Goal: Information Seeking & Learning: Learn about a topic

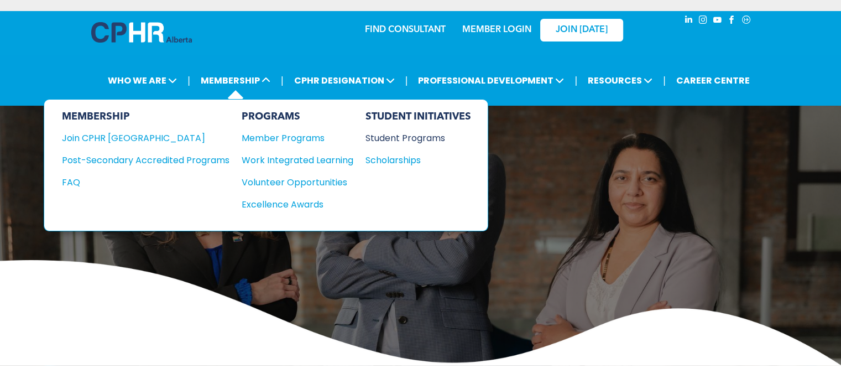
click at [392, 136] on div "Student Programs" at bounding box center [412, 138] width 95 height 14
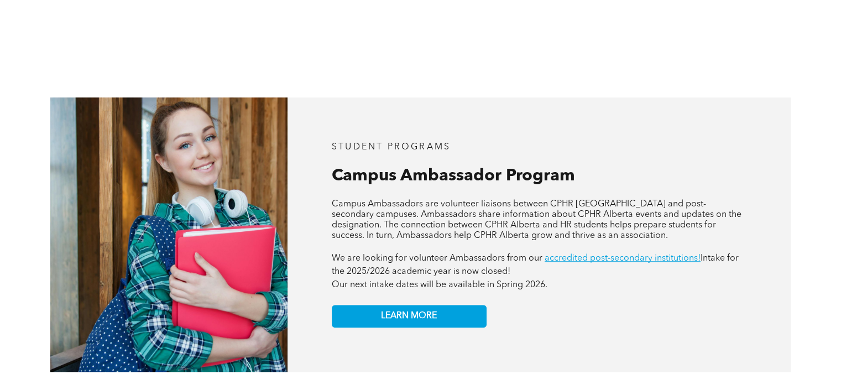
scroll to position [940, 0]
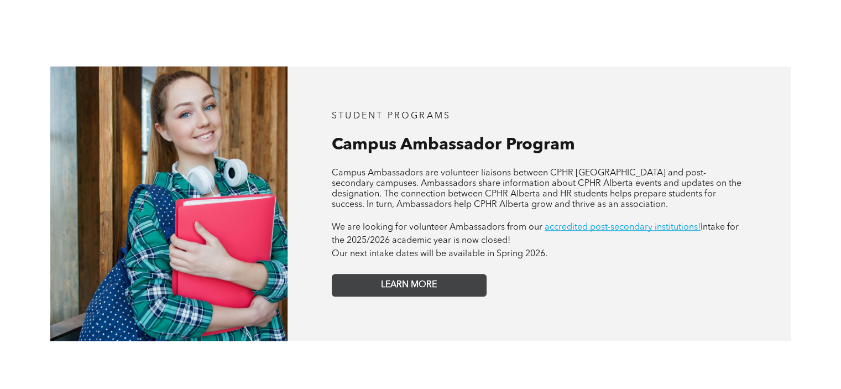
click at [404, 280] on span "LEARN MORE" at bounding box center [409, 285] width 56 height 11
click at [389, 280] on span "LEARN MORE" at bounding box center [409, 285] width 56 height 11
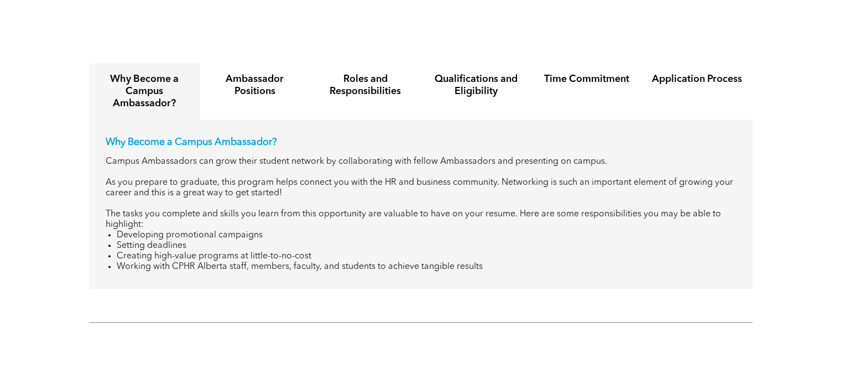
scroll to position [1327, 0]
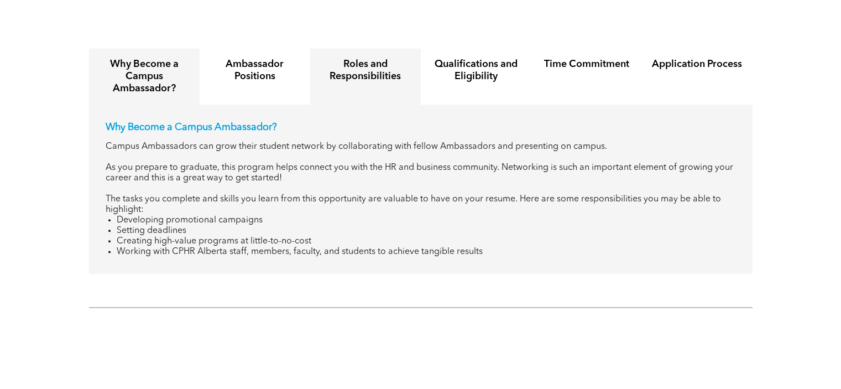
click at [387, 65] on h4 "Roles and Responsibilities" at bounding box center [365, 70] width 91 height 24
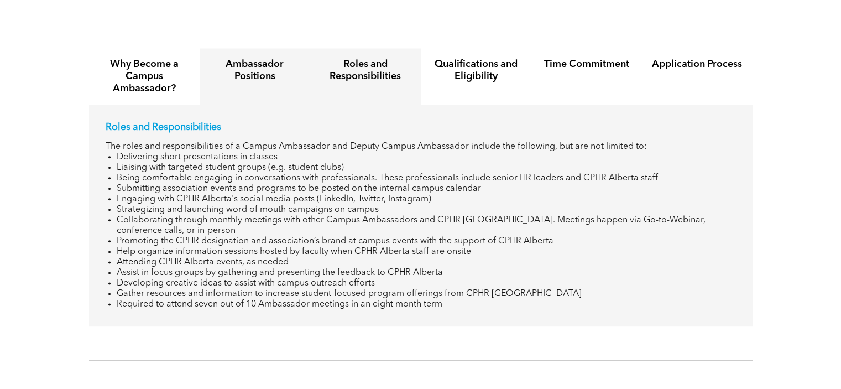
click at [274, 69] on h4 "Ambassador Positions" at bounding box center [255, 70] width 91 height 24
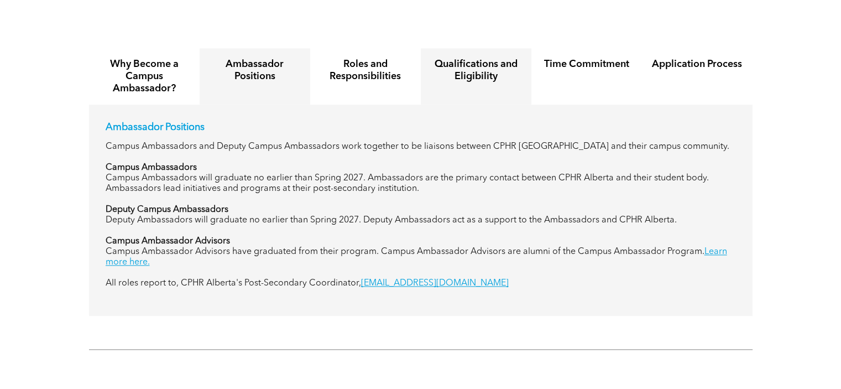
click at [467, 58] on h4 "Qualifications and Eligibility" at bounding box center [476, 70] width 91 height 24
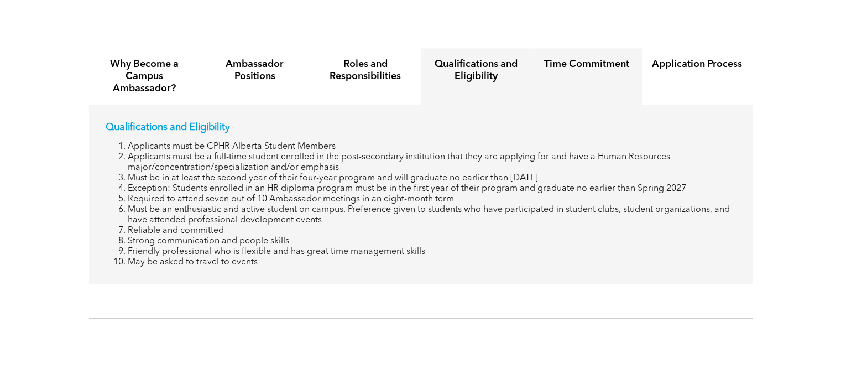
click at [568, 58] on h4 "Time Commitment" at bounding box center [586, 64] width 91 height 12
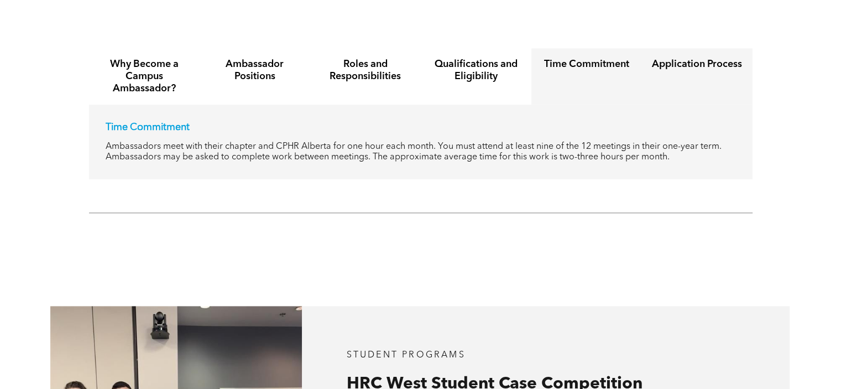
click at [669, 58] on h4 "Application Process" at bounding box center [697, 64] width 91 height 12
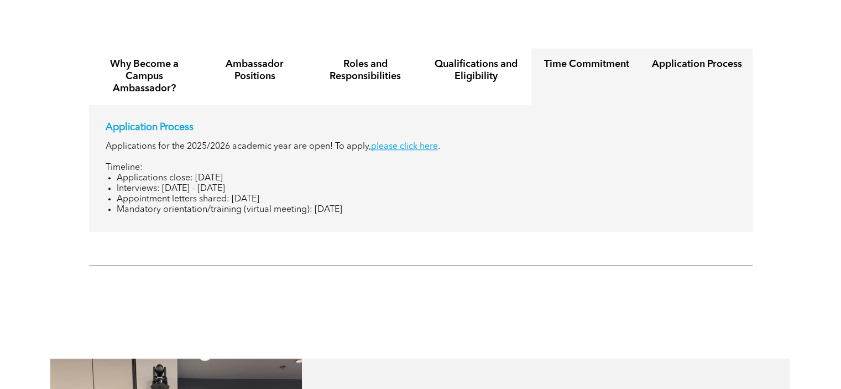
click at [595, 58] on h4 "Time Commitment" at bounding box center [586, 64] width 91 height 12
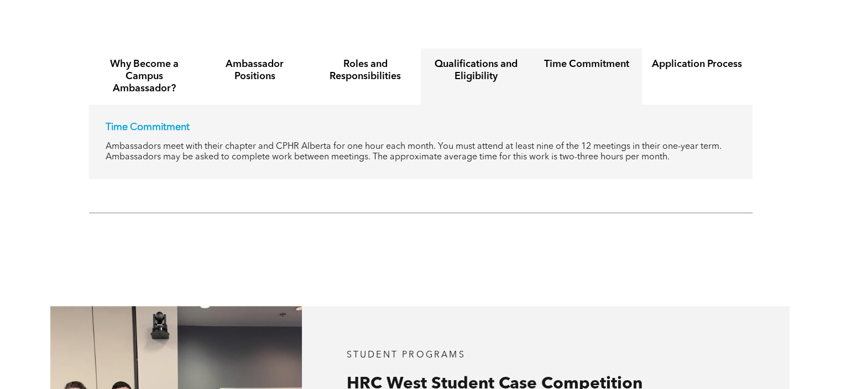
click at [505, 58] on h4 "Qualifications and Eligibility" at bounding box center [476, 70] width 91 height 24
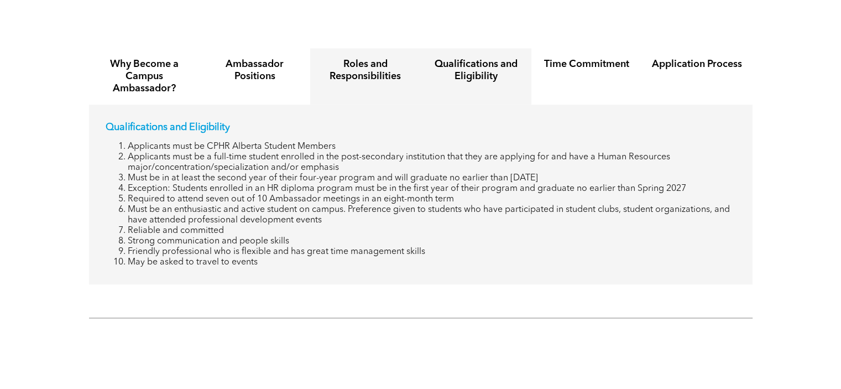
click at [377, 59] on h4 "Roles and Responsibilities" at bounding box center [365, 70] width 91 height 24
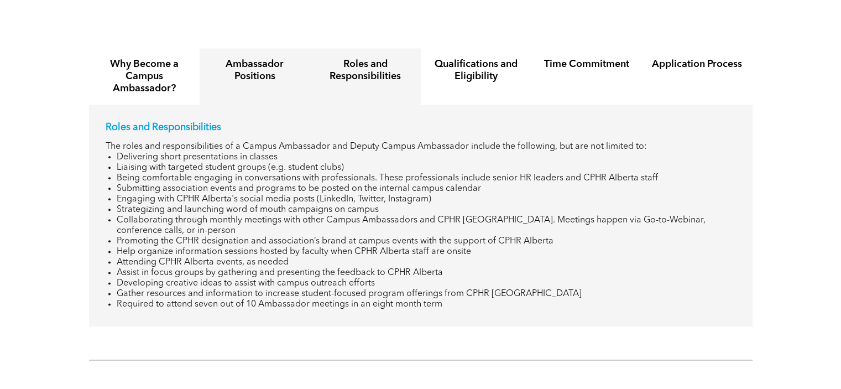
click at [272, 58] on h4 "Ambassador Positions" at bounding box center [255, 70] width 91 height 24
